Goal: Find specific page/section: Find specific page/section

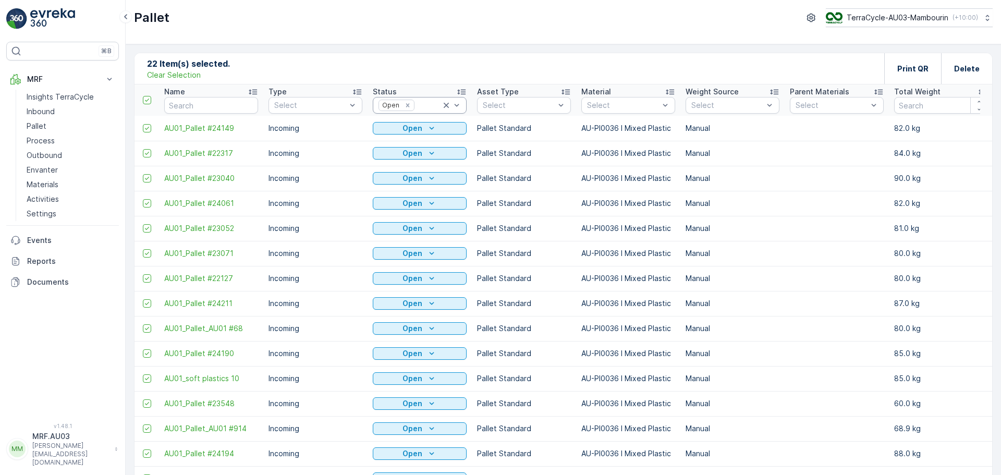
click at [446, 105] on icon at bounding box center [446, 105] width 5 height 5
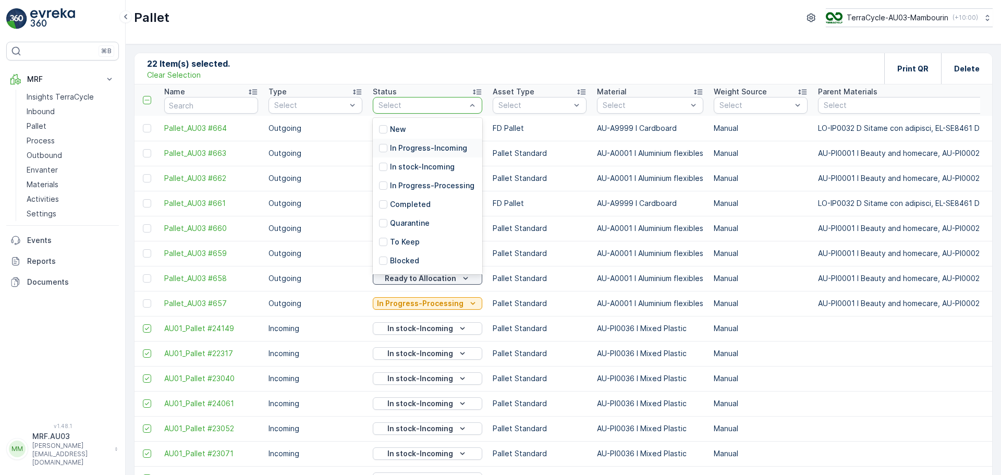
click at [402, 153] on p "In Progress-Incoming" at bounding box center [428, 148] width 77 height 10
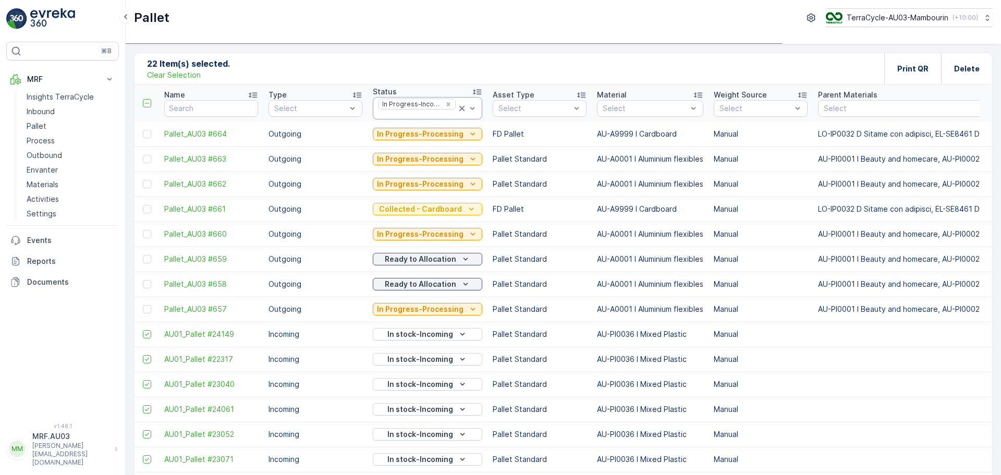
click at [419, 108] on div "In Progress-Incoming" at bounding box center [410, 104] width 63 height 10
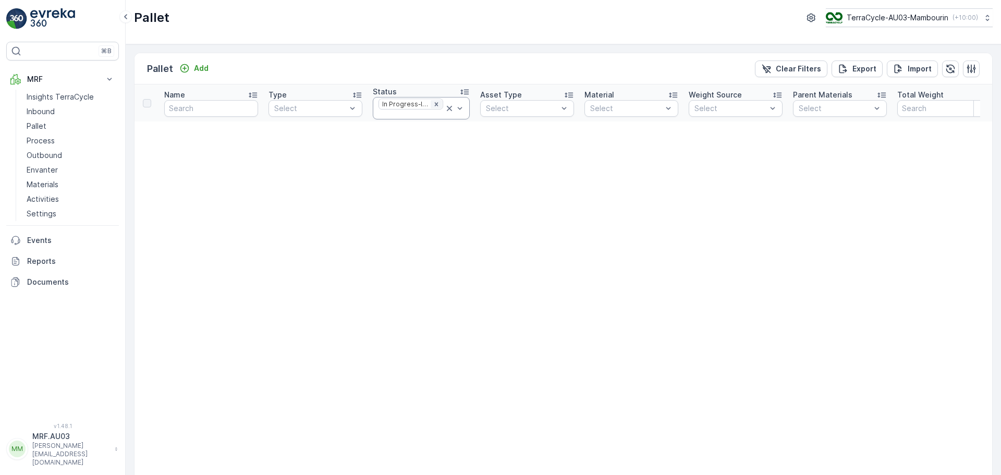
click at [433, 102] on icon "Remove In Progress-Incoming" at bounding box center [436, 104] width 7 height 7
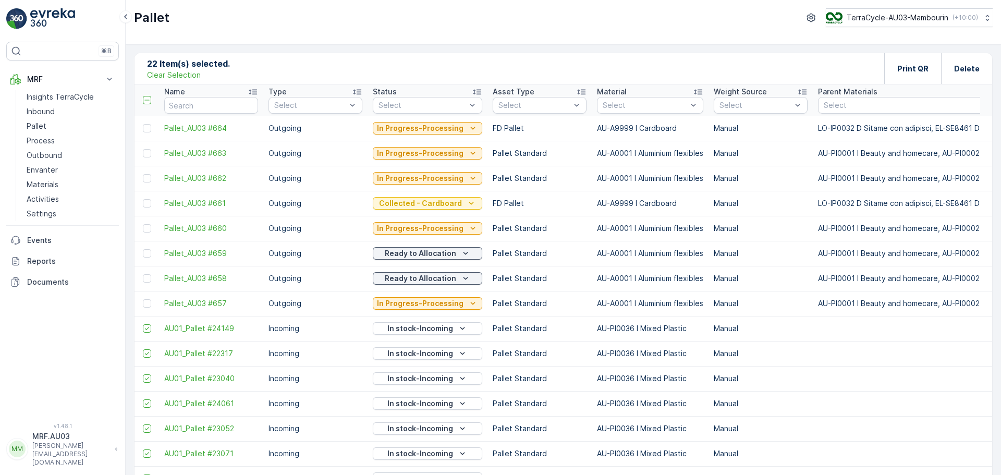
click at [429, 109] on div at bounding box center [422, 105] width 90 height 8
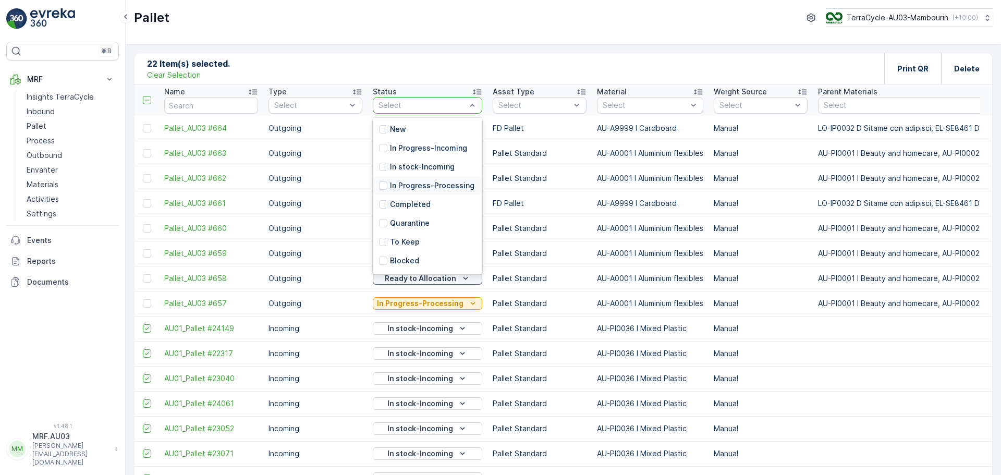
click at [427, 188] on p "In Progress-Processing" at bounding box center [432, 185] width 84 height 10
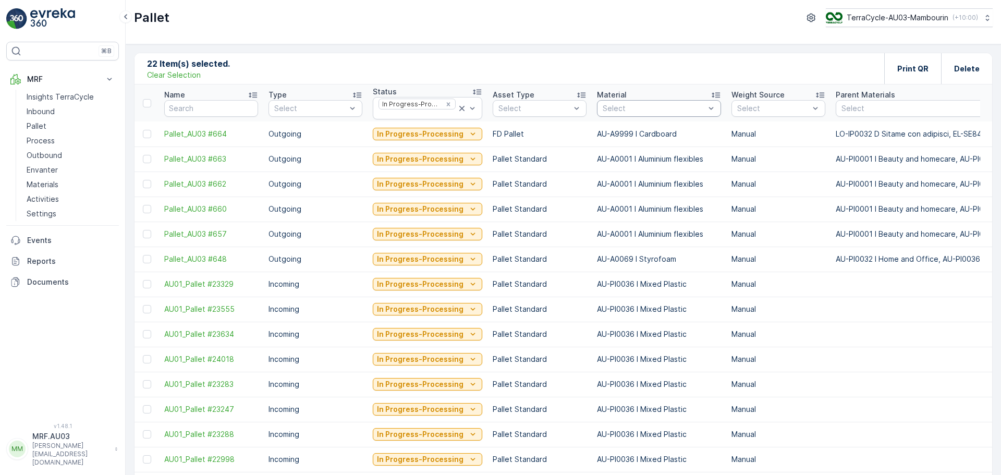
click at [619, 107] on div at bounding box center [654, 108] width 104 height 8
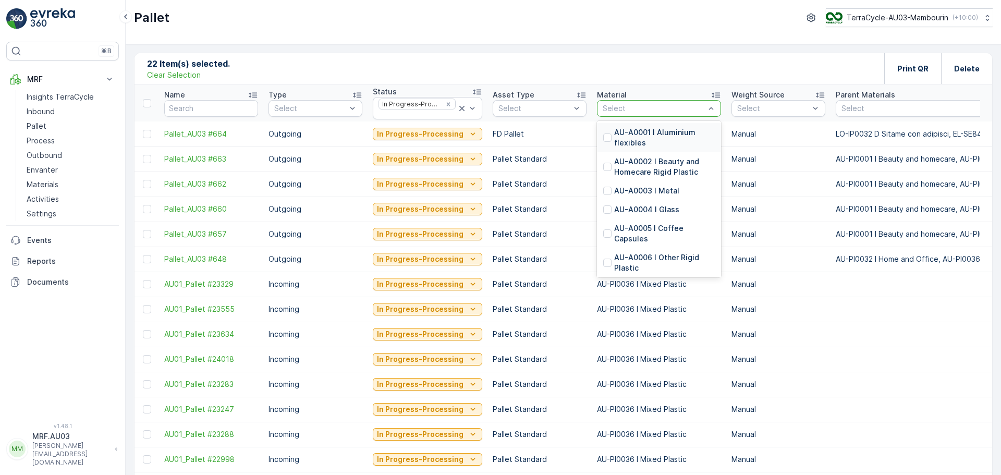
click at [620, 140] on p "AU-A0001 I Aluminium flexibles" at bounding box center [664, 137] width 101 height 21
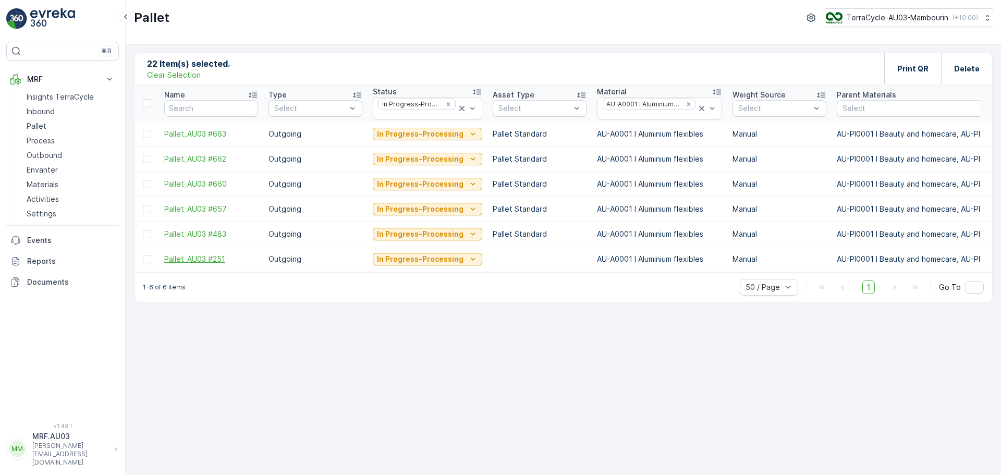
click at [206, 258] on span "Pallet_AU03 #251" at bounding box center [211, 259] width 94 height 10
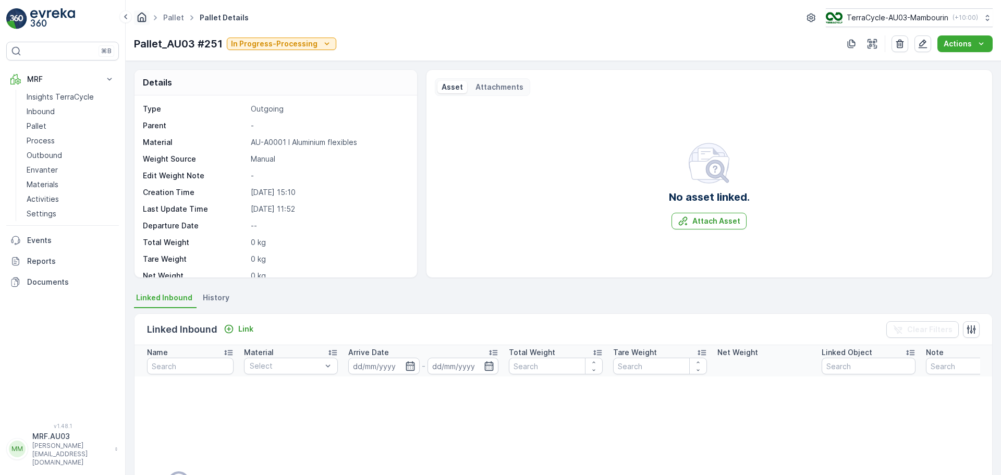
click at [139, 14] on icon "Homepage" at bounding box center [141, 16] width 11 height 11
